Goal: Task Accomplishment & Management: Manage account settings

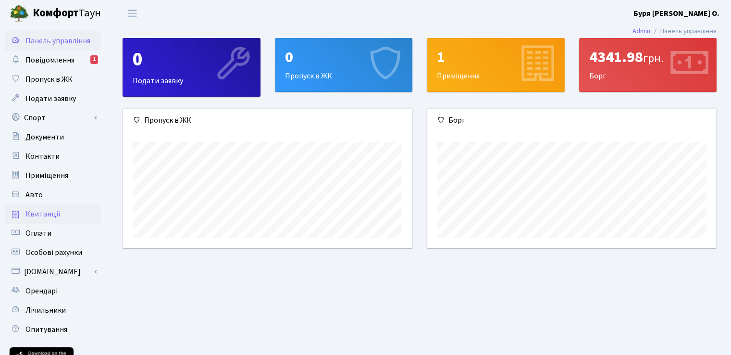
click at [58, 213] on link "Квитанції" at bounding box center [53, 213] width 96 height 19
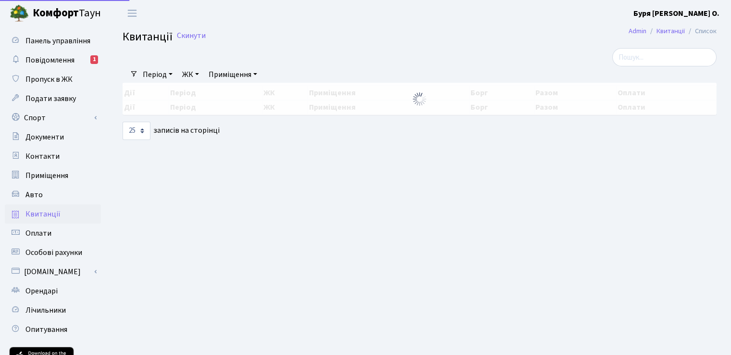
select select "25"
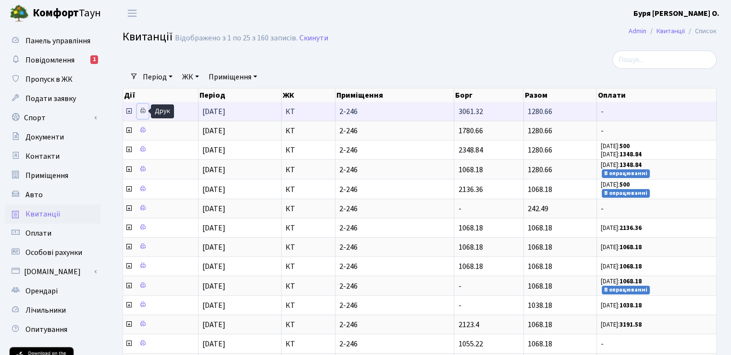
click at [144, 110] on icon at bounding box center [142, 110] width 7 height 7
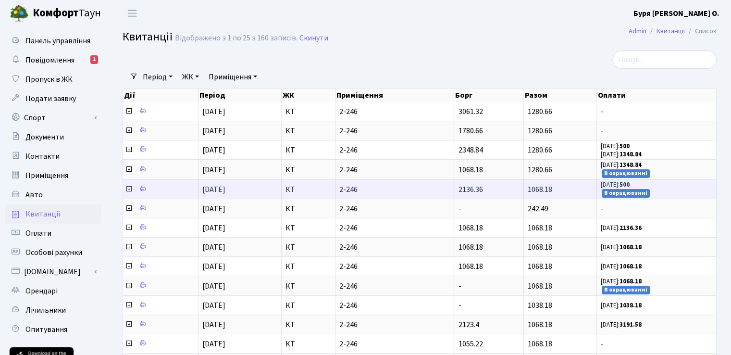
click at [630, 185] on b "500" at bounding box center [625, 184] width 10 height 9
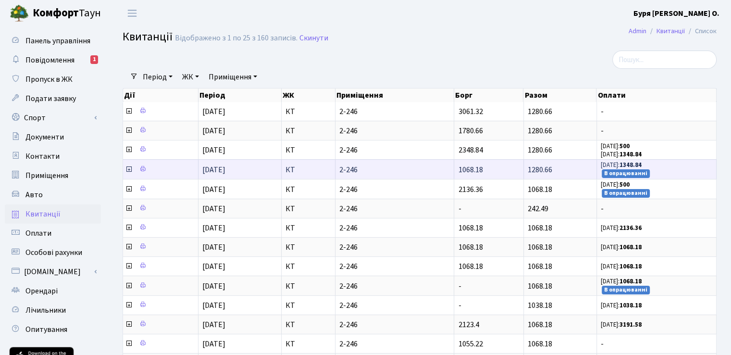
click at [637, 166] on b "1348.84" at bounding box center [631, 165] width 22 height 9
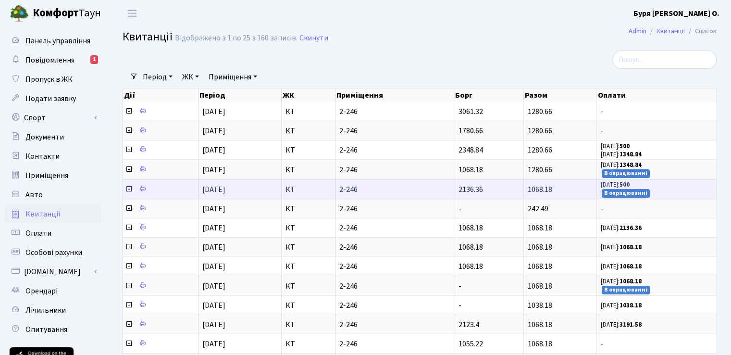
click at [640, 180] on span "04.08.25: 500 В опрацюванні" at bounding box center [657, 188] width 112 height 17
click at [644, 189] on small "В опрацюванні" at bounding box center [626, 193] width 48 height 9
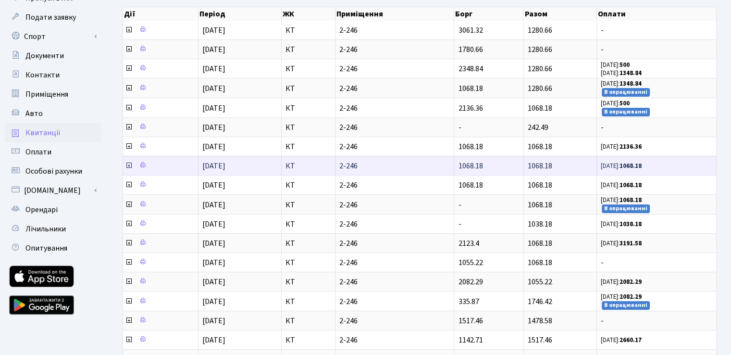
scroll to position [96, 0]
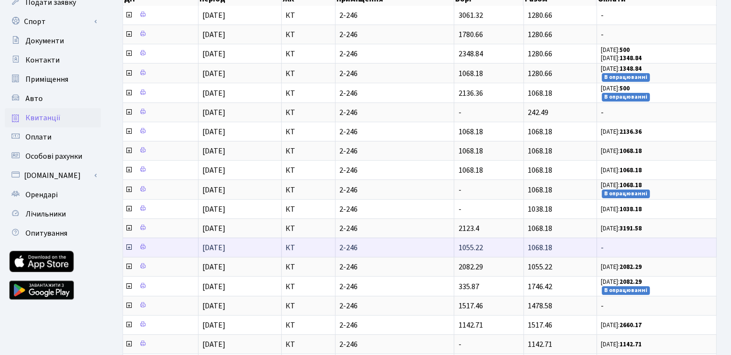
click at [624, 244] on span "-" at bounding box center [657, 248] width 112 height 8
click at [619, 246] on span "-" at bounding box center [657, 248] width 112 height 8
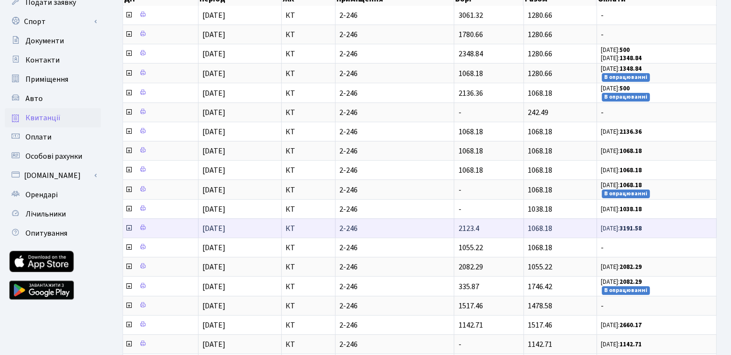
click at [629, 224] on b "3191.58" at bounding box center [631, 228] width 22 height 9
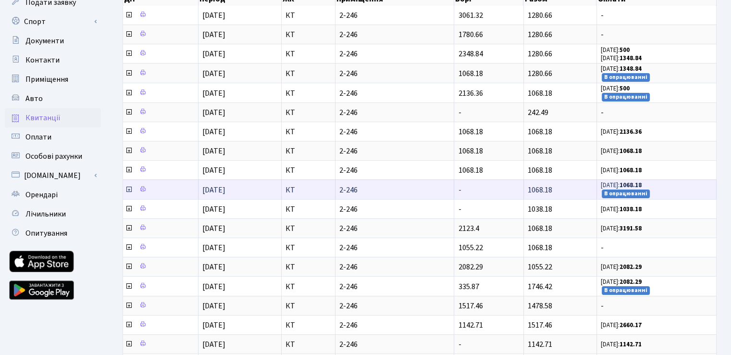
click at [634, 189] on small "В опрацюванні" at bounding box center [626, 193] width 48 height 9
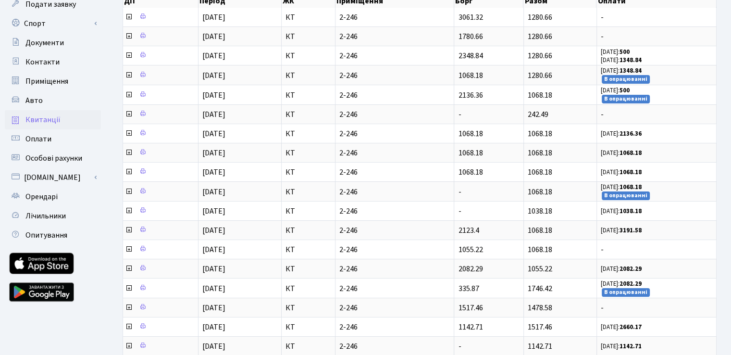
scroll to position [46, 0]
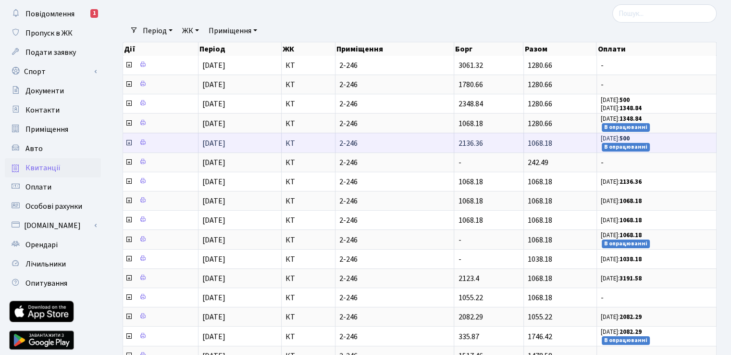
click at [647, 140] on span "04.08.25: 500 В опрацюванні" at bounding box center [657, 142] width 112 height 17
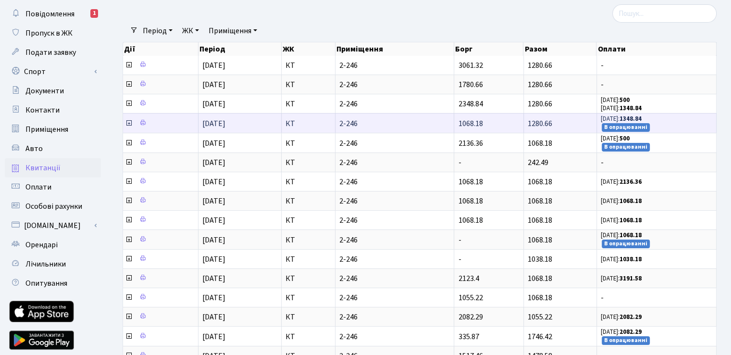
click at [648, 126] on span "04.08.25: 1348.84 В опрацюванні" at bounding box center [657, 122] width 112 height 17
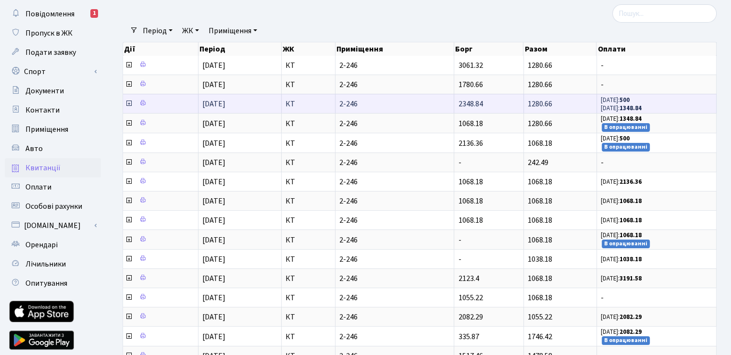
scroll to position [0, 0]
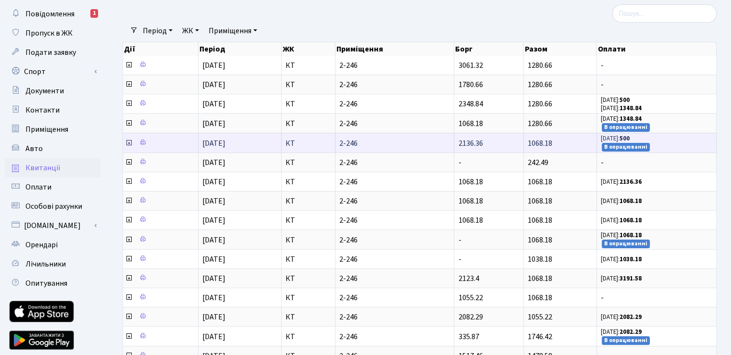
click at [672, 135] on span "04.08.25: 500 В опрацюванні" at bounding box center [657, 142] width 112 height 17
click at [550, 143] on span "1068.18" at bounding box center [540, 143] width 25 height 11
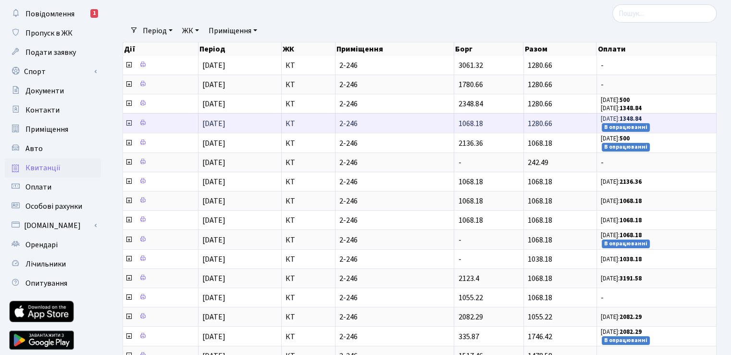
click at [625, 118] on b "1348.84" at bounding box center [631, 118] width 22 height 9
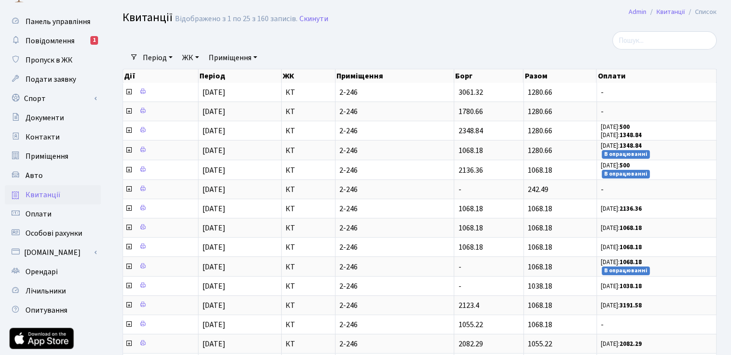
scroll to position [21, 0]
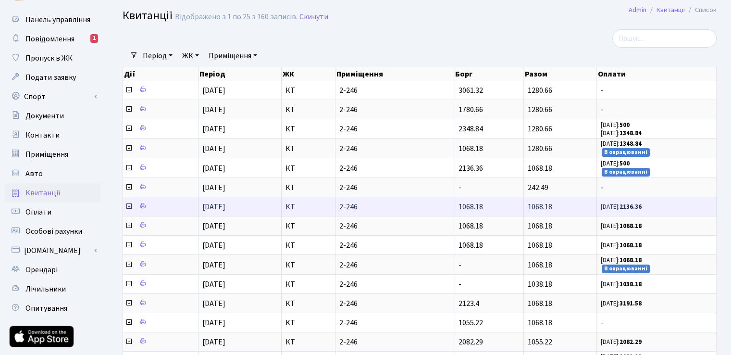
click at [612, 206] on small "30.05.25: 2136.36" at bounding box center [621, 206] width 41 height 9
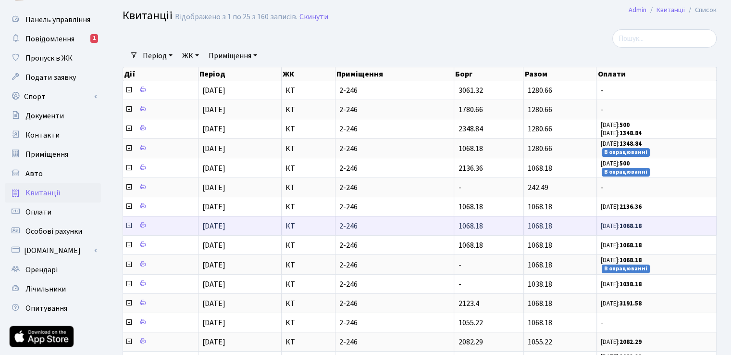
click at [597, 218] on td "02.04.25: 1068.18" at bounding box center [657, 225] width 120 height 19
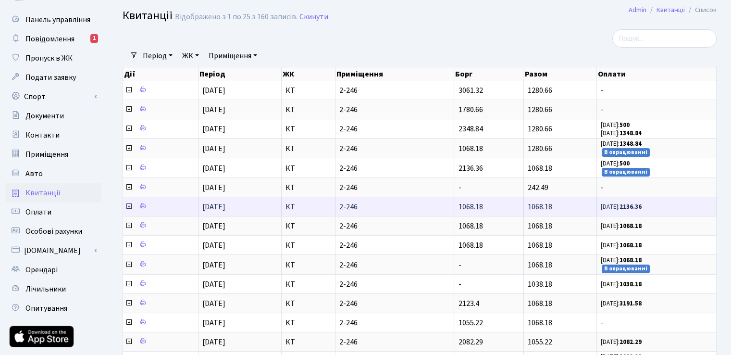
click at [606, 206] on small "30.05.25: 2136.36" at bounding box center [621, 206] width 41 height 9
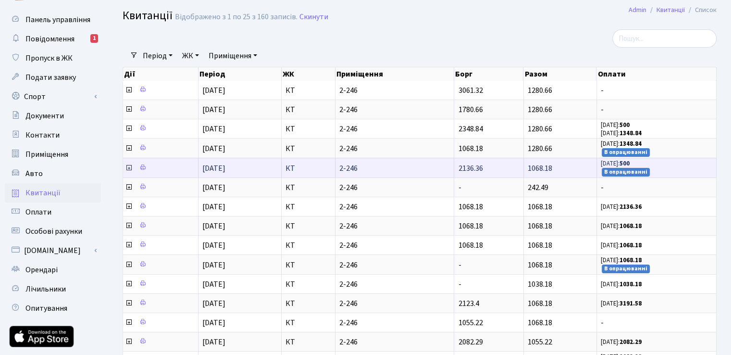
click at [507, 163] on td "2136.36" at bounding box center [488, 168] width 69 height 20
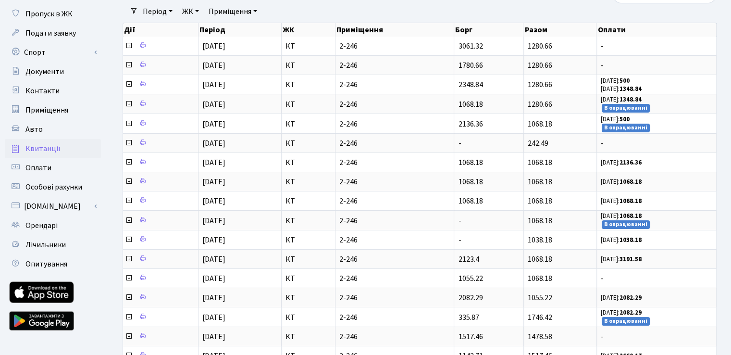
scroll to position [0, 0]
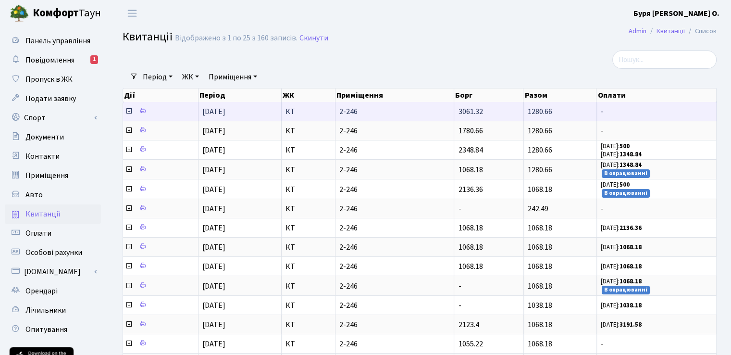
click at [661, 113] on span "-" at bounding box center [657, 112] width 112 height 8
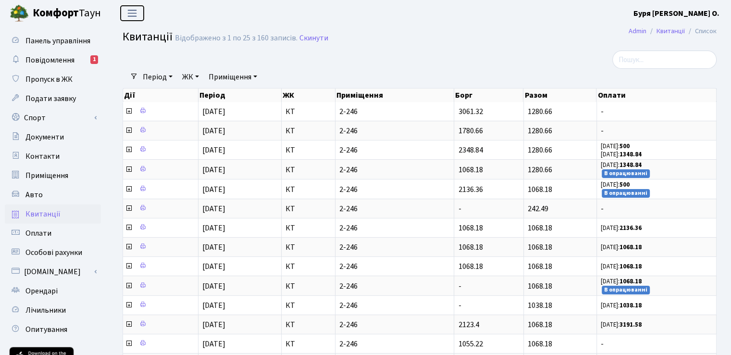
click at [137, 12] on span "Переключити навігацію" at bounding box center [132, 13] width 14 height 11
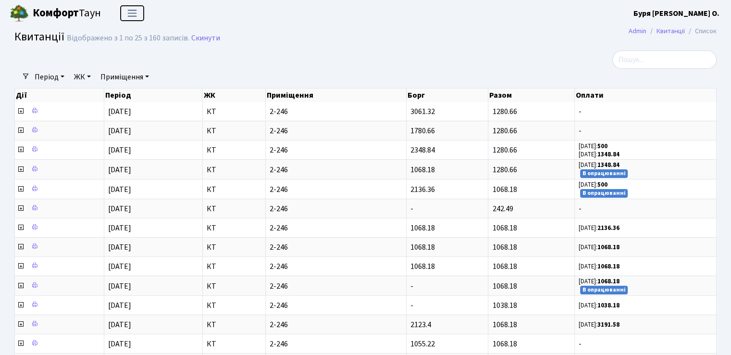
click at [137, 12] on span "Переключити навігацію" at bounding box center [132, 13] width 14 height 11
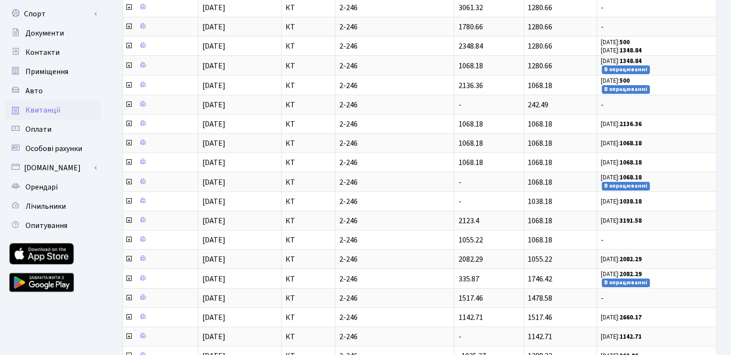
scroll to position [287, 0]
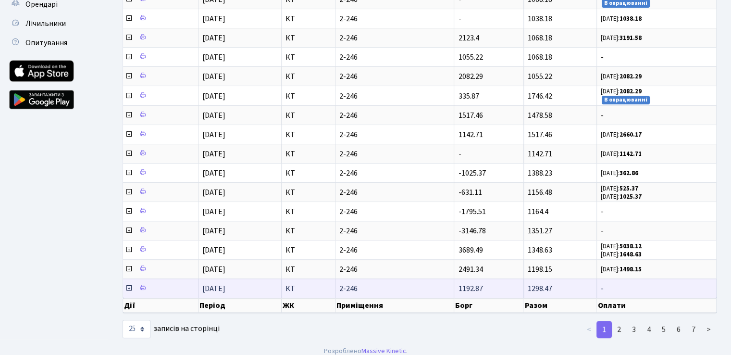
drag, startPoint x: 459, startPoint y: 112, endPoint x: 642, endPoint y: 279, distance: 248.0
click at [642, 279] on tbody "01.09.2025 КТ 2-246 3061.32 1280.66 - 01.08.2025 1780.66 1280.66 - 04.08.25:" at bounding box center [420, 56] width 594 height 482
copy tbody "3061.32 1280.66 - 01.08.2025 КТ 2-246 1780.66 1280.66 - 01.07.2025 КТ 2-246 234…"
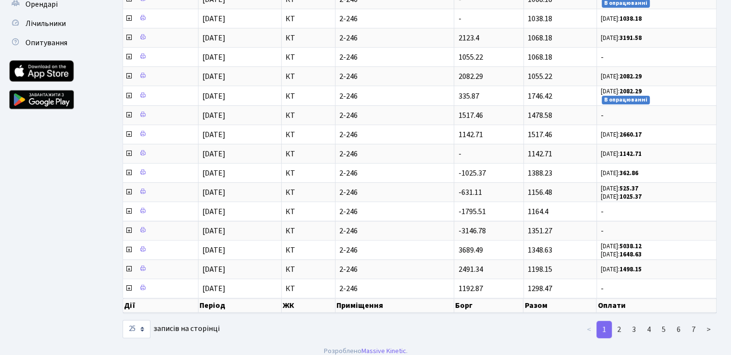
click at [30, 197] on ul "Панель управління Повідомлення 1 Пропуск в ЖК Подати заявку Спорт Бронювання Ск…" at bounding box center [53, 39] width 96 height 589
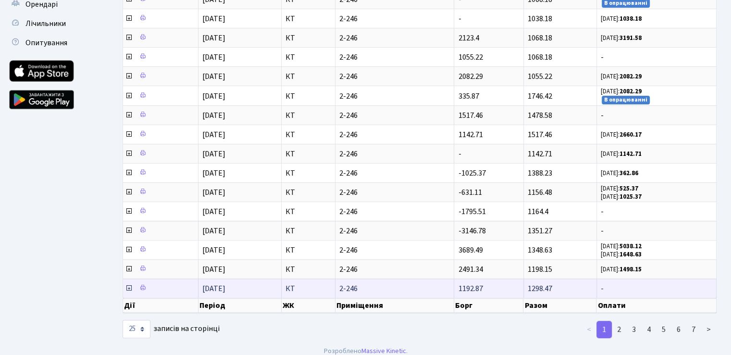
drag, startPoint x: 125, startPoint y: 92, endPoint x: 651, endPoint y: 277, distance: 557.4
click at [651, 277] on div "Дії Період ЖК Приміщення Борг Разом Оплати Дії Період ЖК Приміщення Борг Разом …" at bounding box center [420, 57] width 594 height 517
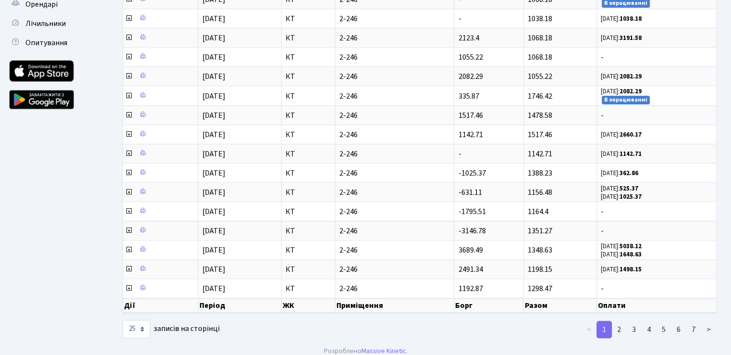
copy div "Дії Період ЖК Приміщення Борг Разом Оплати Дії Період ЖК Приміщення Борг Разом …"
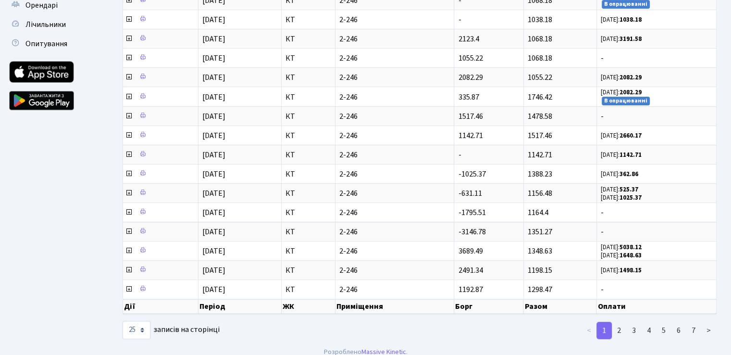
click at [727, 194] on div "Фільтри Період 15.10.2025 - 15.10.2025 ЖК - КТ Приміщення - КТ 2-246 Очистити ф…" at bounding box center [419, 52] width 623 height 575
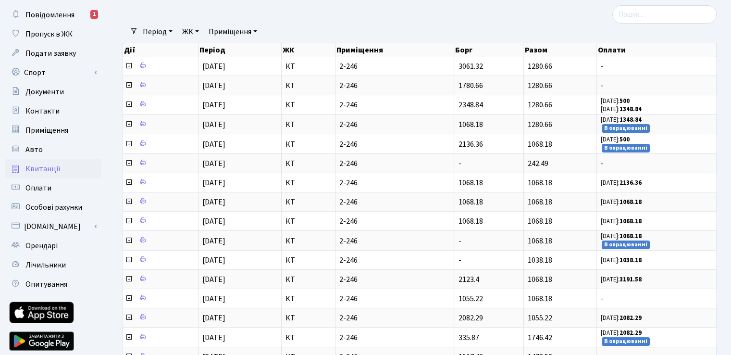
scroll to position [0, 0]
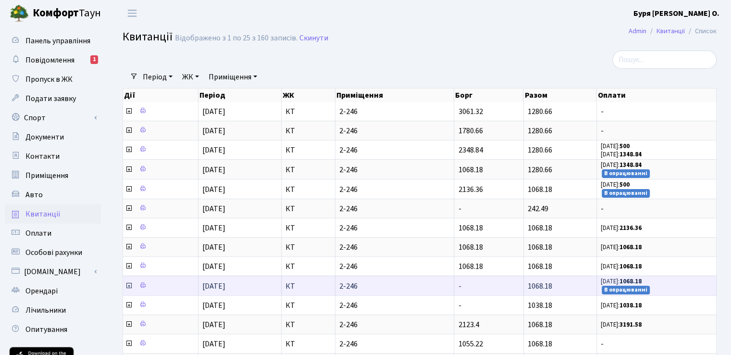
click at [498, 282] on td "-" at bounding box center [488, 285] width 69 height 20
click at [667, 287] on span "04.03.25: 1068.18 В опрацюванні" at bounding box center [657, 285] width 112 height 17
click at [663, 282] on span "04.03.25: 1068.18 В опрацюванні" at bounding box center [657, 285] width 112 height 17
click at [658, 285] on span "04.03.25: 1068.18 В опрацюванні" at bounding box center [657, 285] width 112 height 17
click at [622, 286] on small "В опрацюванні" at bounding box center [626, 290] width 48 height 9
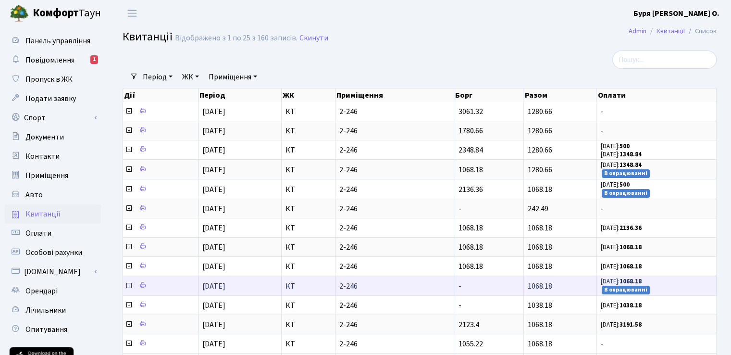
click at [622, 286] on small "В опрацюванні" at bounding box center [626, 290] width 48 height 9
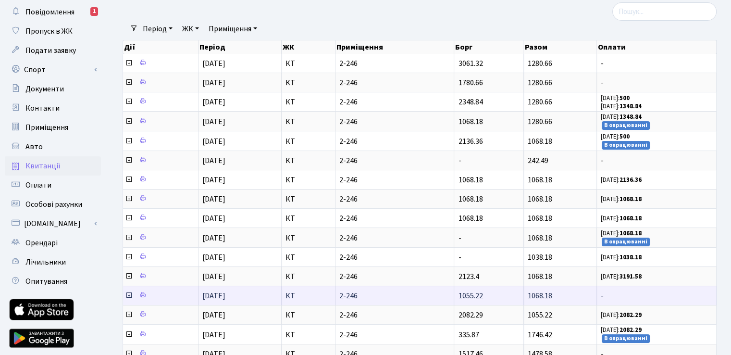
scroll to position [1, 0]
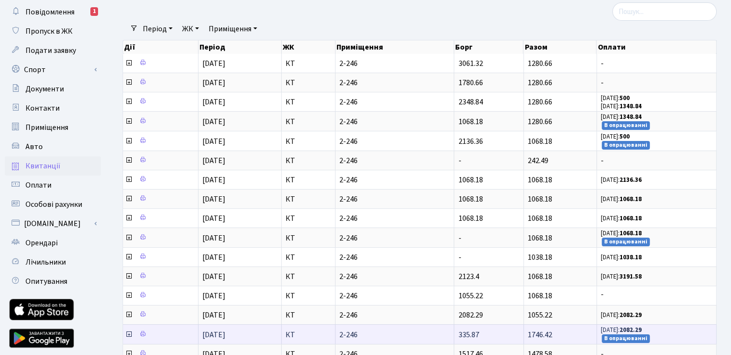
click at [620, 334] on small "В опрацюванні" at bounding box center [626, 338] width 48 height 9
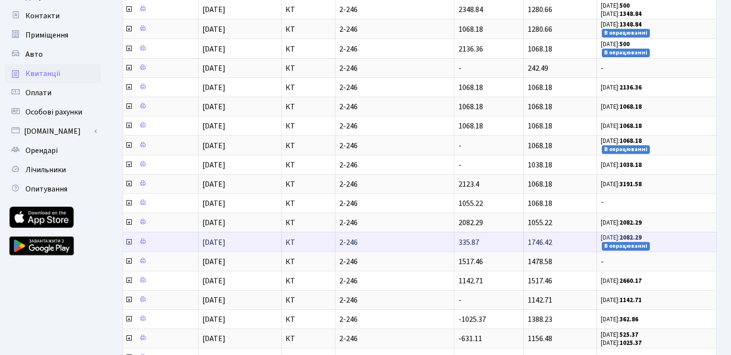
scroll to position [144, 0]
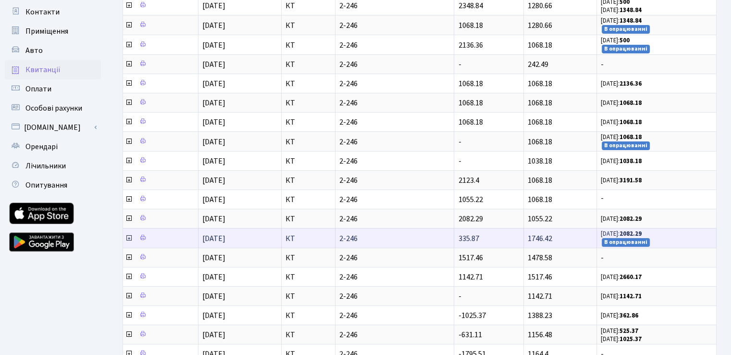
click at [659, 234] on span "14.10.24: 2082.29 В опрацюванні" at bounding box center [657, 237] width 112 height 17
click at [663, 237] on span "14.10.24: 2082.29 В опрацюванні" at bounding box center [657, 237] width 112 height 17
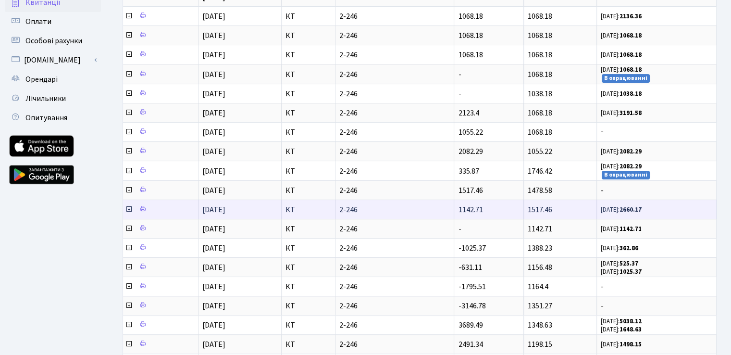
scroll to position [46, 0]
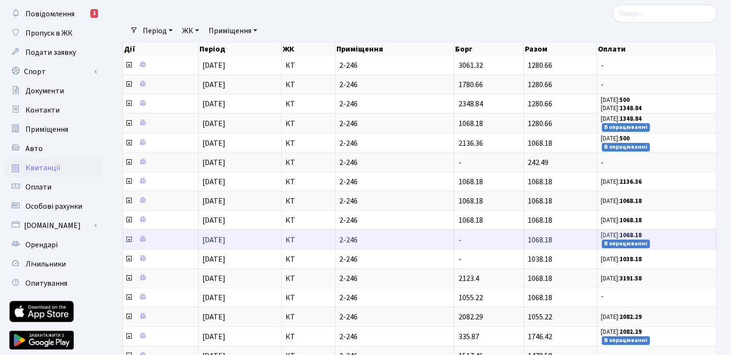
click at [621, 241] on small "В опрацюванні" at bounding box center [626, 243] width 48 height 9
click at [635, 243] on small "В опрацюванні" at bounding box center [626, 243] width 48 height 9
click at [658, 243] on span "04.03.25: 1068.18 В опрацюванні" at bounding box center [657, 239] width 112 height 17
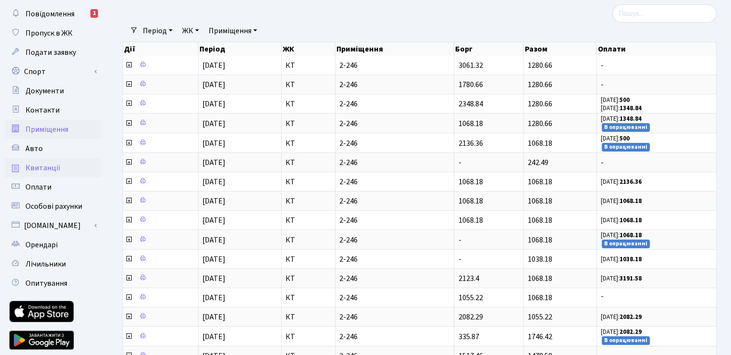
scroll to position [0, 0]
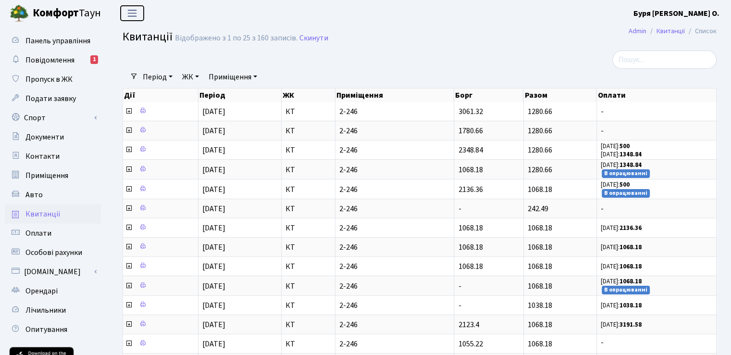
click at [133, 12] on span "Переключити навігацію" at bounding box center [132, 13] width 14 height 11
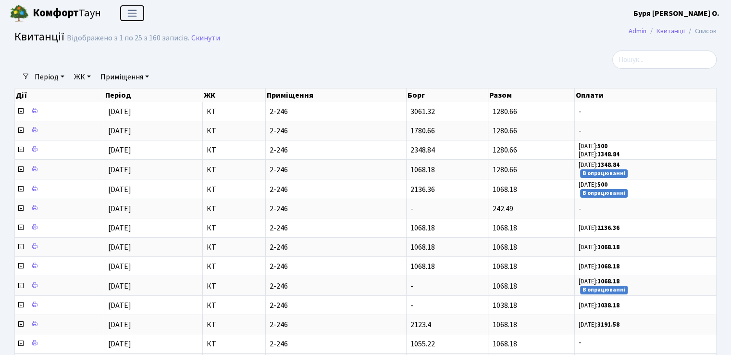
click at [133, 13] on span "Переключити навігацію" at bounding box center [132, 13] width 14 height 11
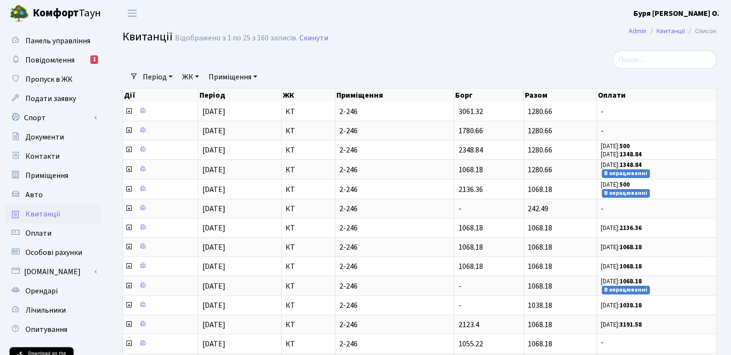
click at [66, 12] on b "Комфорт" at bounding box center [56, 12] width 46 height 15
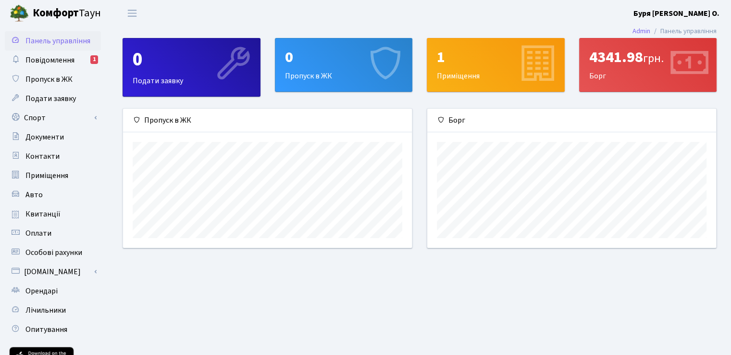
scroll to position [138, 288]
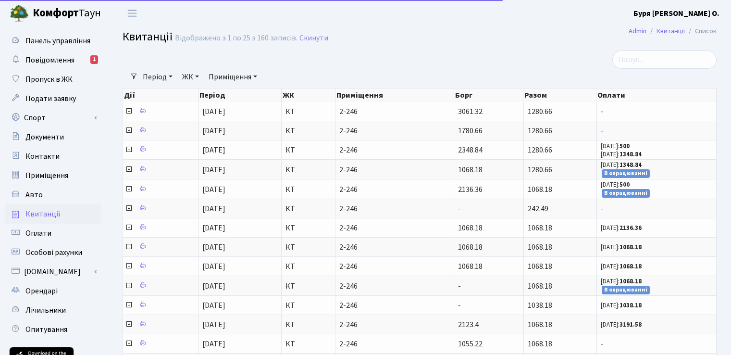
select select "25"
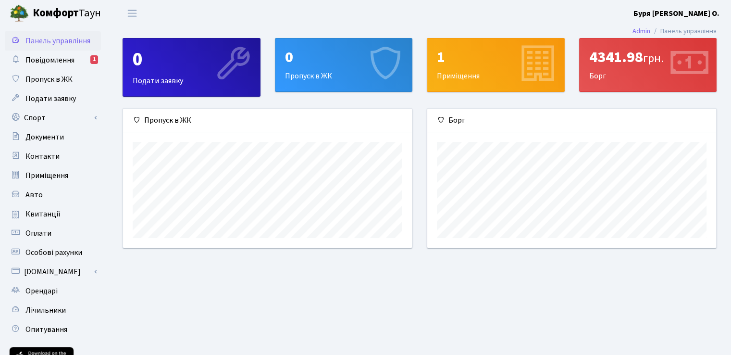
scroll to position [138, 288]
click at [48, 61] on span "Повідомлення" at bounding box center [49, 60] width 49 height 11
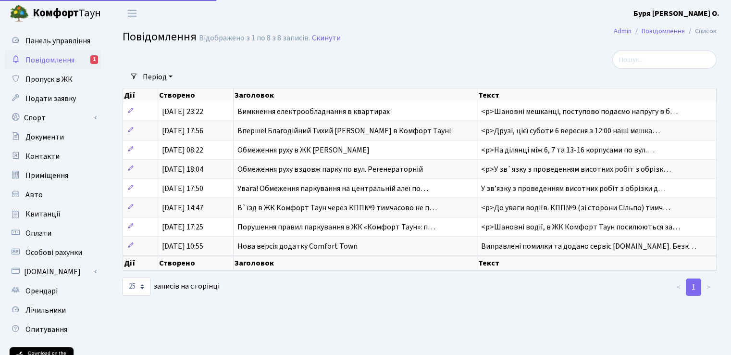
select select "25"
click at [51, 159] on span "Контакти" at bounding box center [42, 156] width 34 height 11
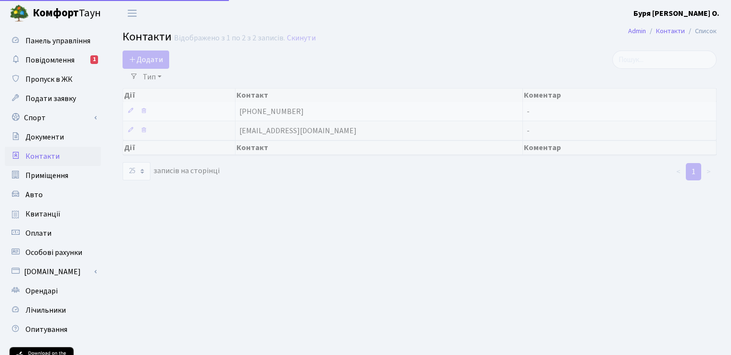
select select "25"
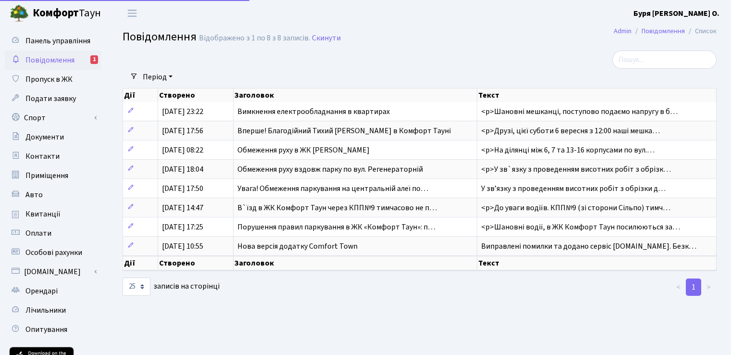
select select "25"
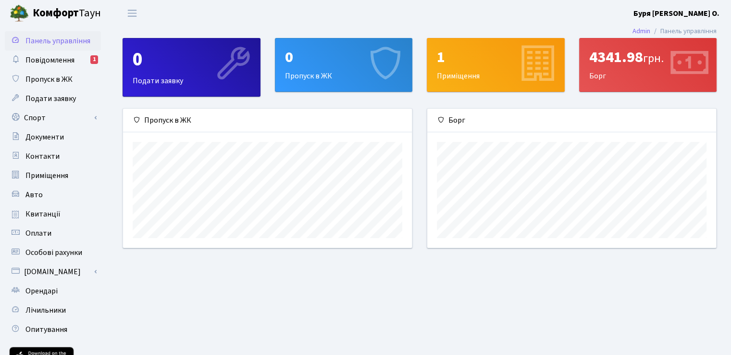
scroll to position [138, 288]
click at [52, 231] on link "Оплати" at bounding box center [53, 233] width 96 height 19
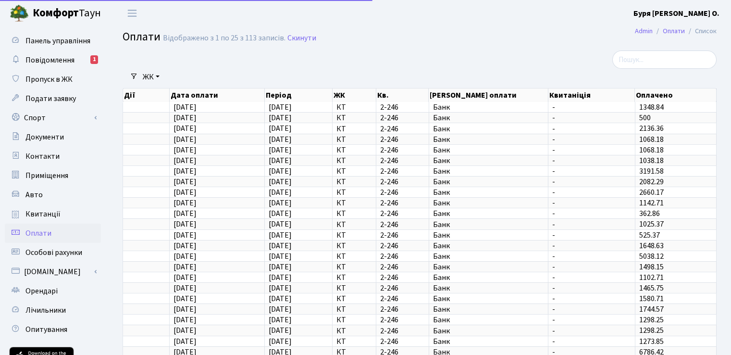
select select "25"
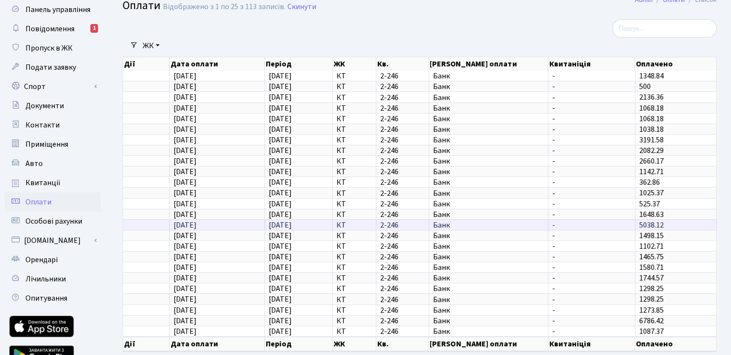
scroll to position [48, 0]
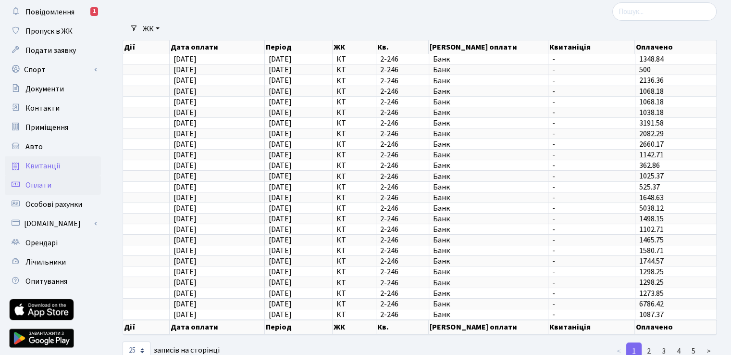
click at [42, 166] on span "Квитанції" at bounding box center [42, 166] width 35 height 11
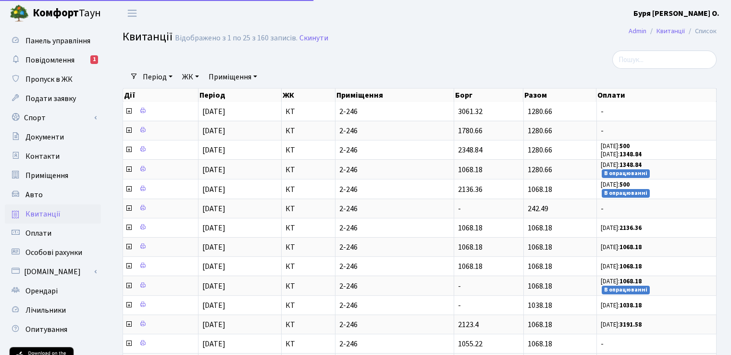
select select "25"
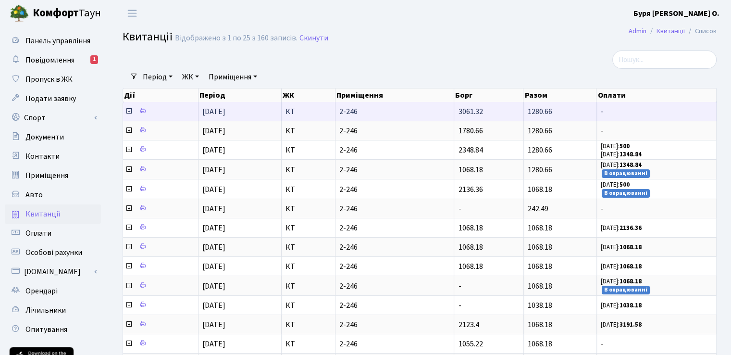
click at [127, 113] on icon at bounding box center [129, 111] width 8 height 8
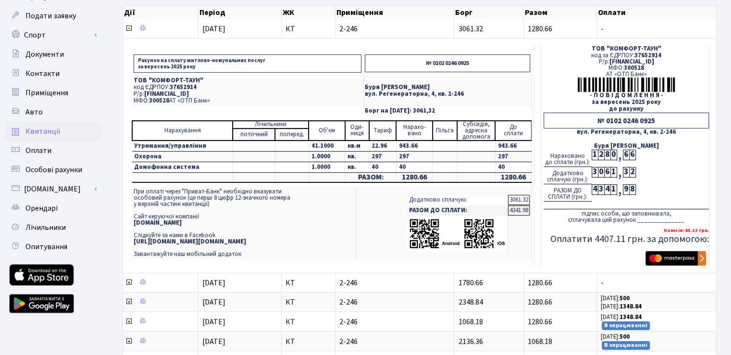
scroll to position [96, 0]
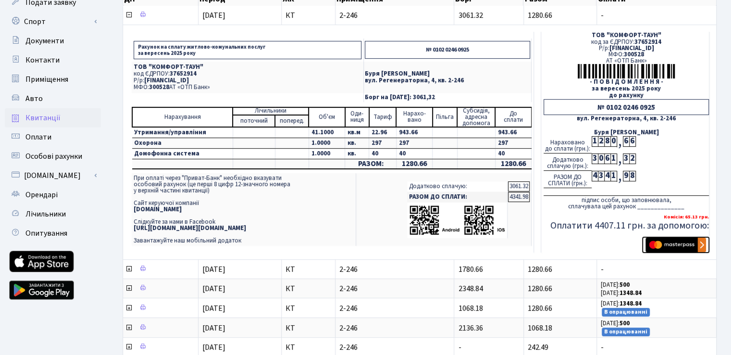
click at [704, 248] on img "submit" at bounding box center [676, 244] width 61 height 14
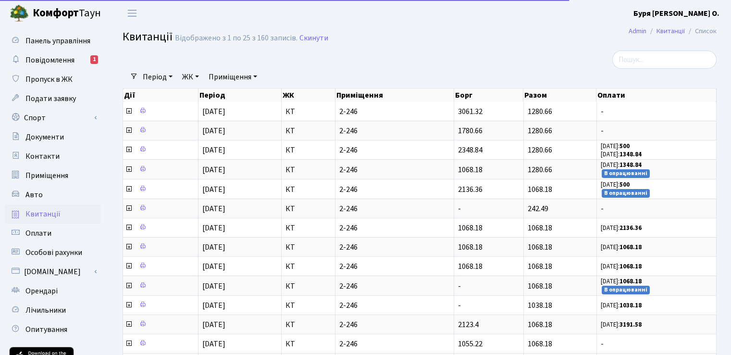
select select "25"
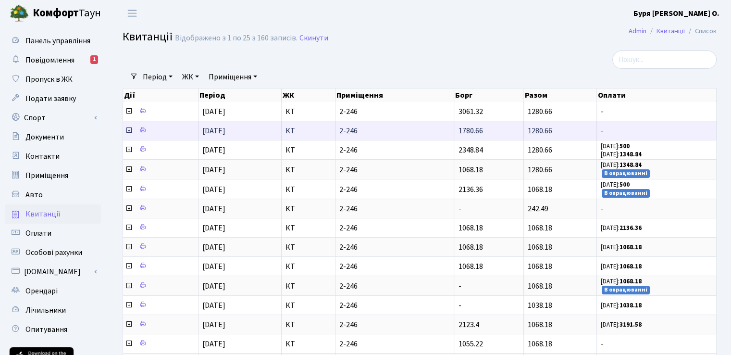
click at [610, 132] on span "-" at bounding box center [657, 131] width 112 height 8
click at [710, 125] on td "-" at bounding box center [657, 130] width 120 height 19
click at [142, 129] on icon at bounding box center [142, 129] width 7 height 7
click at [126, 131] on icon at bounding box center [129, 130] width 8 height 8
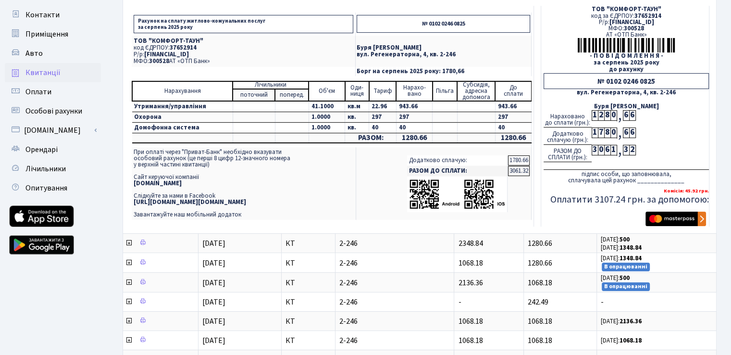
scroll to position [144, 0]
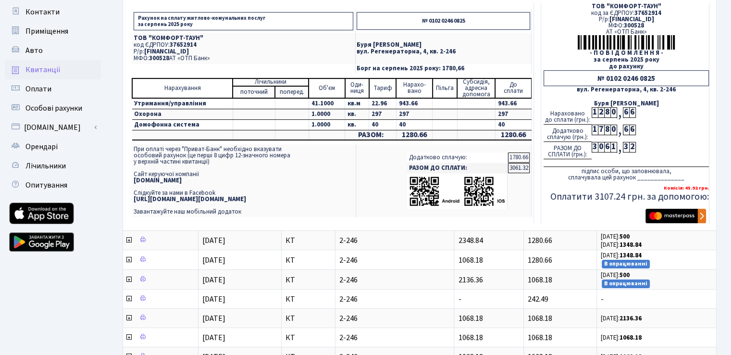
click at [619, 151] on div "," at bounding box center [620, 147] width 6 height 11
click at [611, 150] on div "1" at bounding box center [614, 147] width 6 height 11
click at [628, 146] on div "3" at bounding box center [626, 147] width 6 height 11
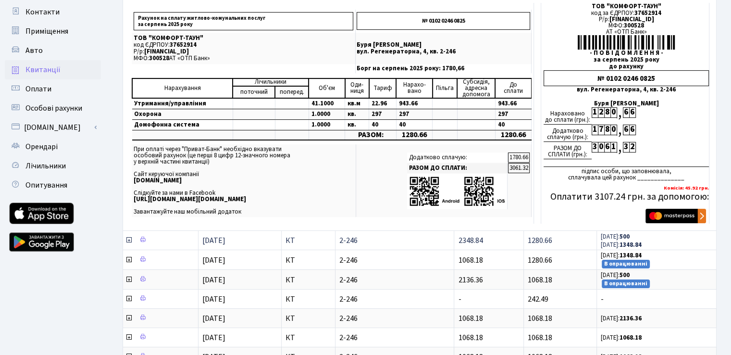
drag, startPoint x: 559, startPoint y: 238, endPoint x: 528, endPoint y: 237, distance: 30.3
click at [528, 237] on td "1280.66" at bounding box center [560, 239] width 73 height 19
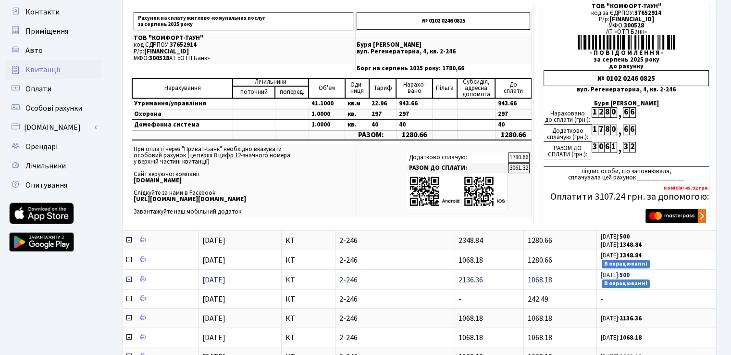
copy span "1280.66"
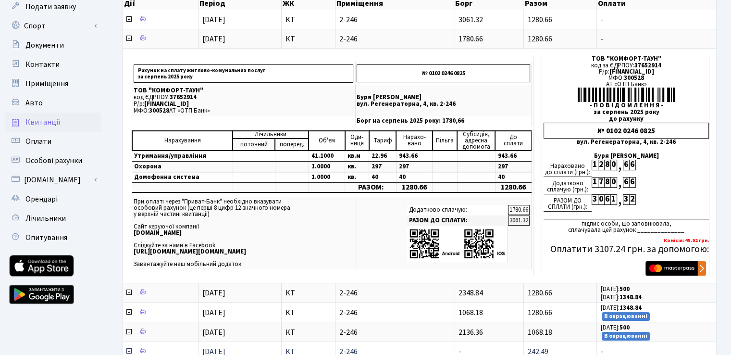
scroll to position [0, 0]
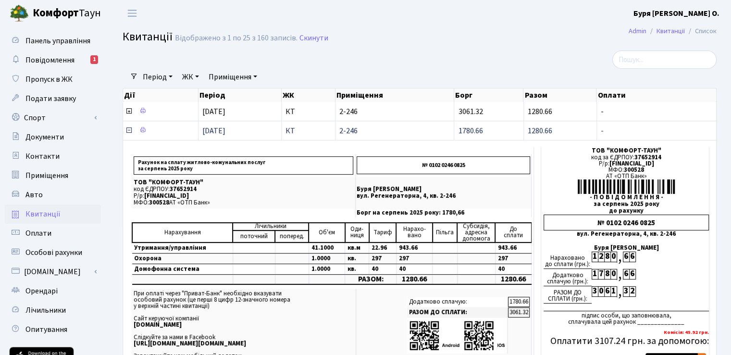
click at [126, 129] on icon at bounding box center [129, 130] width 8 height 8
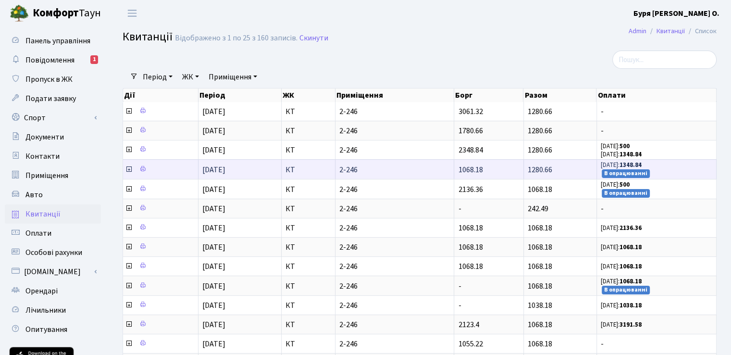
click at [638, 171] on small "В опрацюванні" at bounding box center [626, 173] width 48 height 9
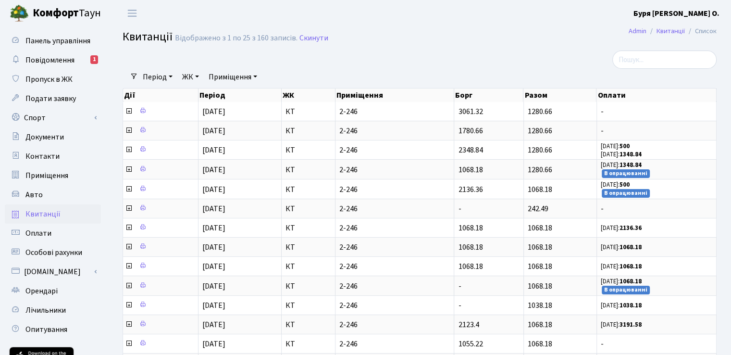
click at [554, 30] on h2 "Квитанції Відображено з 1 по 25 з 160 записів. Скинути" at bounding box center [420, 38] width 594 height 16
click at [483, 15] on header "Комфорт Таун Буря Л. О. Мій обліковий запис Вийти" at bounding box center [365, 13] width 731 height 26
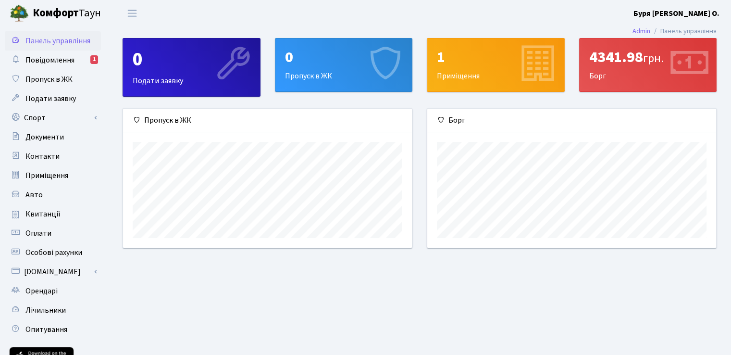
scroll to position [138, 288]
click at [58, 214] on link "Квитанції" at bounding box center [53, 213] width 96 height 19
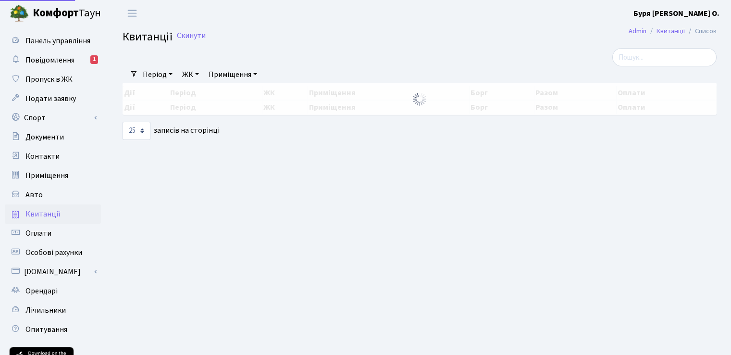
select select "25"
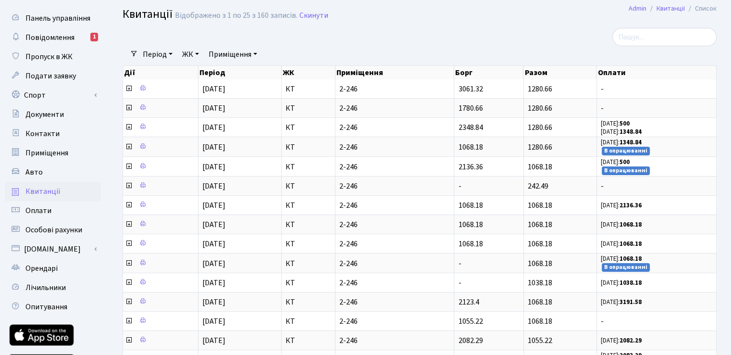
scroll to position [12, 0]
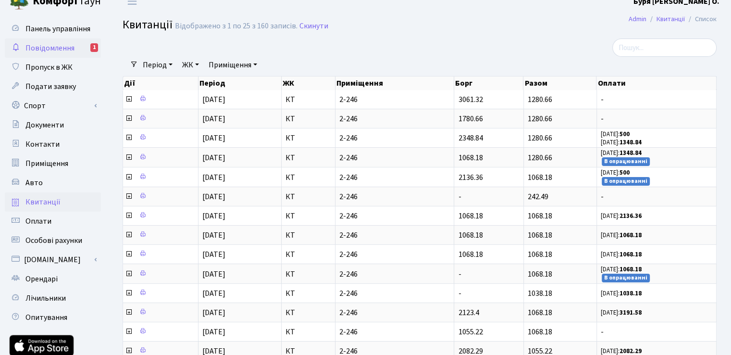
click at [46, 43] on span "Повідомлення" at bounding box center [49, 48] width 49 height 11
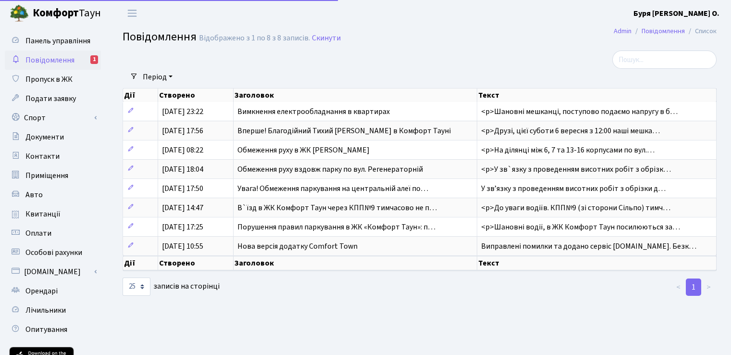
select select "25"
click at [42, 41] on span "Панель управління" at bounding box center [57, 41] width 65 height 11
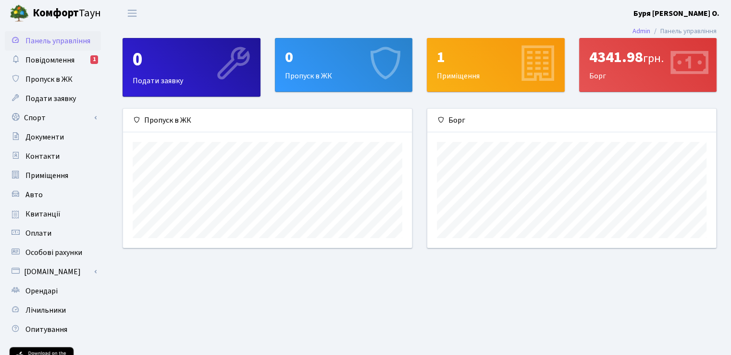
scroll to position [138, 288]
click at [58, 214] on link "Квитанції" at bounding box center [53, 213] width 96 height 19
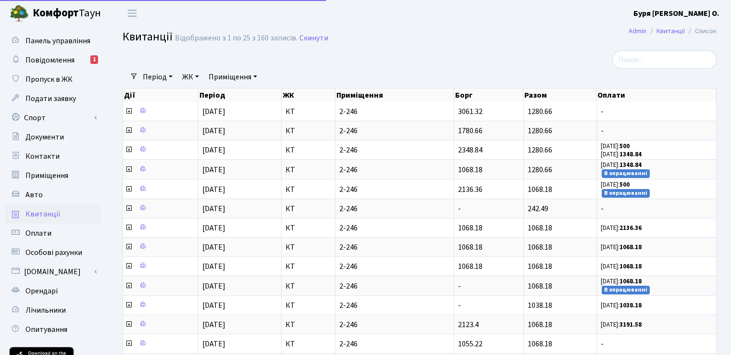
select select "25"
